Goal: Information Seeking & Learning: Check status

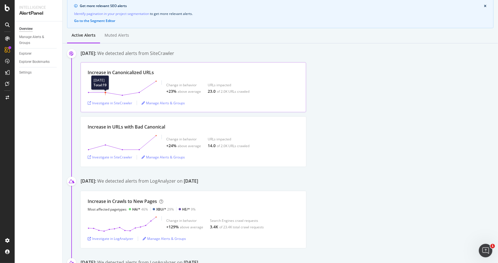
scroll to position [49, 0]
click at [103, 156] on div "Investigate in SiteCrawler" at bounding box center [110, 156] width 45 height 5
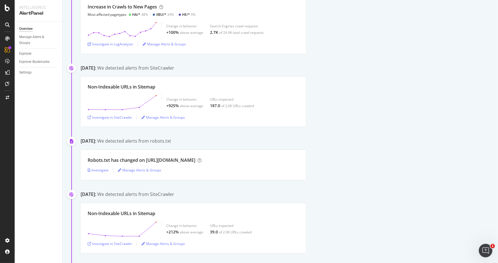
scroll to position [394, 0]
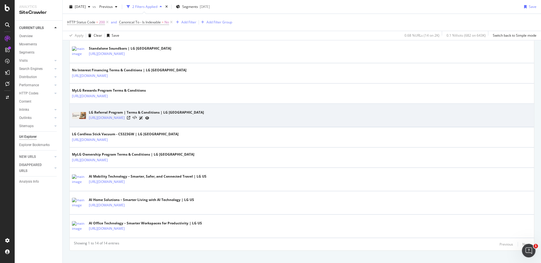
scroll to position [256, 0]
